Goal: Find contact information: Find contact information

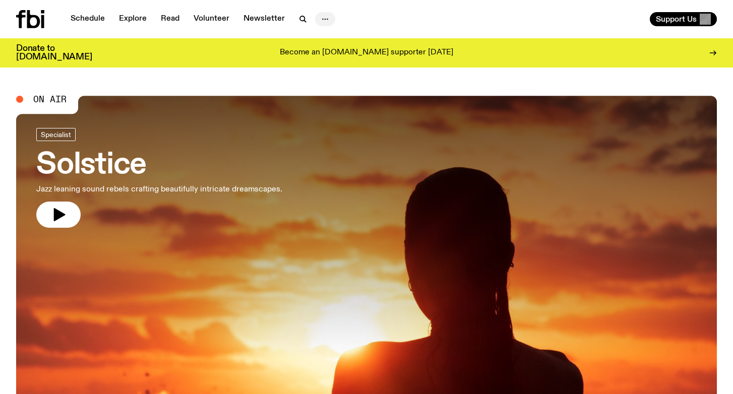
click at [325, 23] on icon "button" at bounding box center [325, 19] width 12 height 12
click at [318, 60] on link "Contact" at bounding box center [325, 57] width 50 height 14
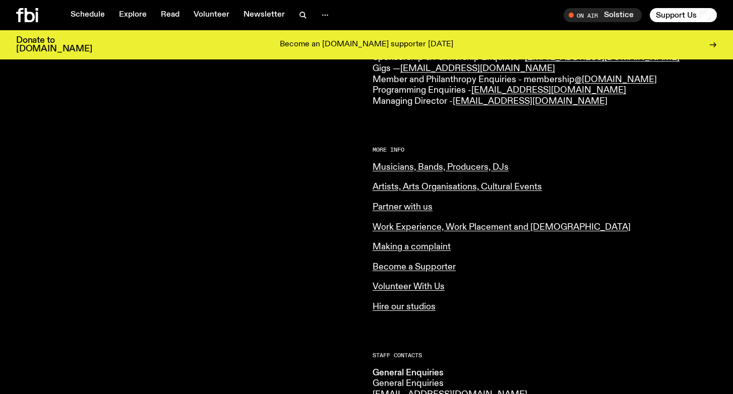
scroll to position [322, 0]
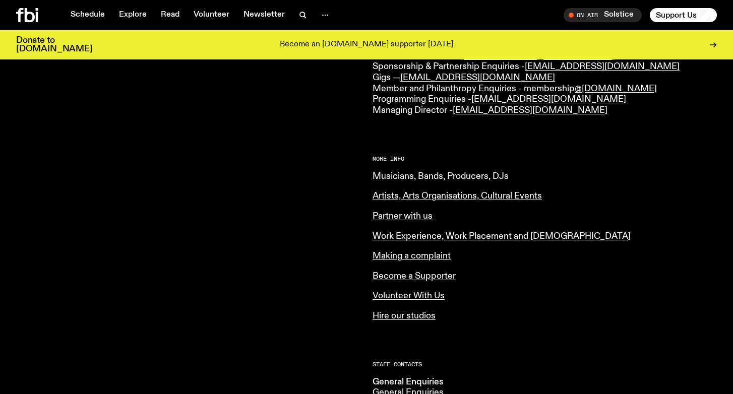
click at [395, 179] on link "Musicians, Bands, Producers, DJs" at bounding box center [440, 176] width 136 height 9
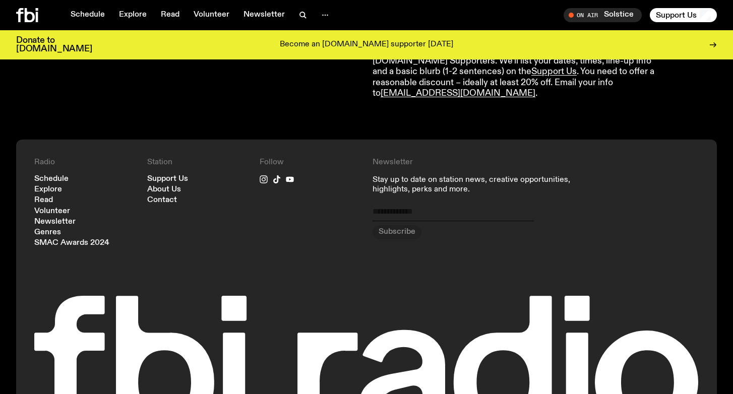
scroll to position [1980, 0]
